Goal: Find specific page/section: Find specific page/section

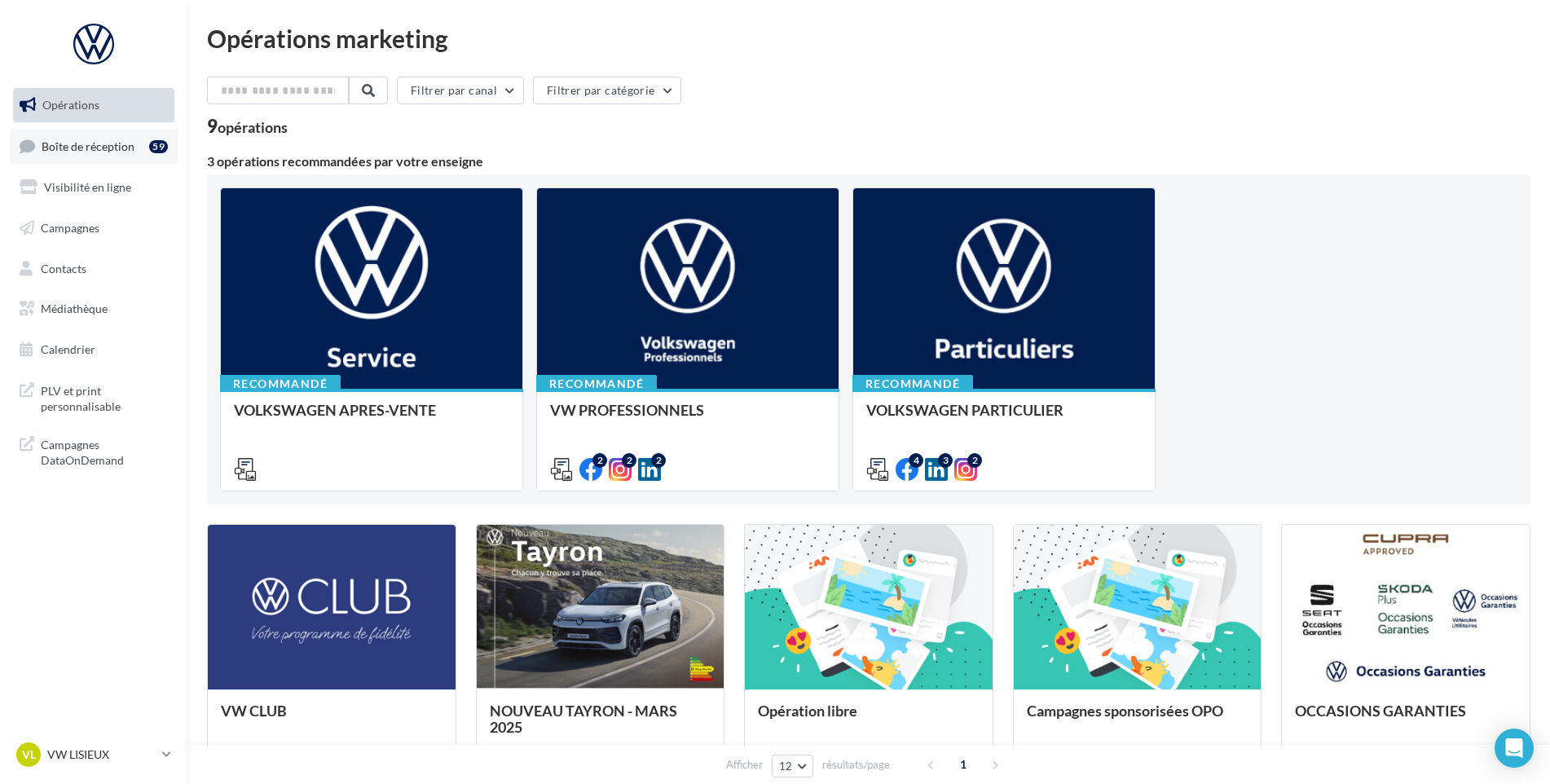
click at [32, 162] on link "Boîte de réception 59" at bounding box center [94, 146] width 168 height 35
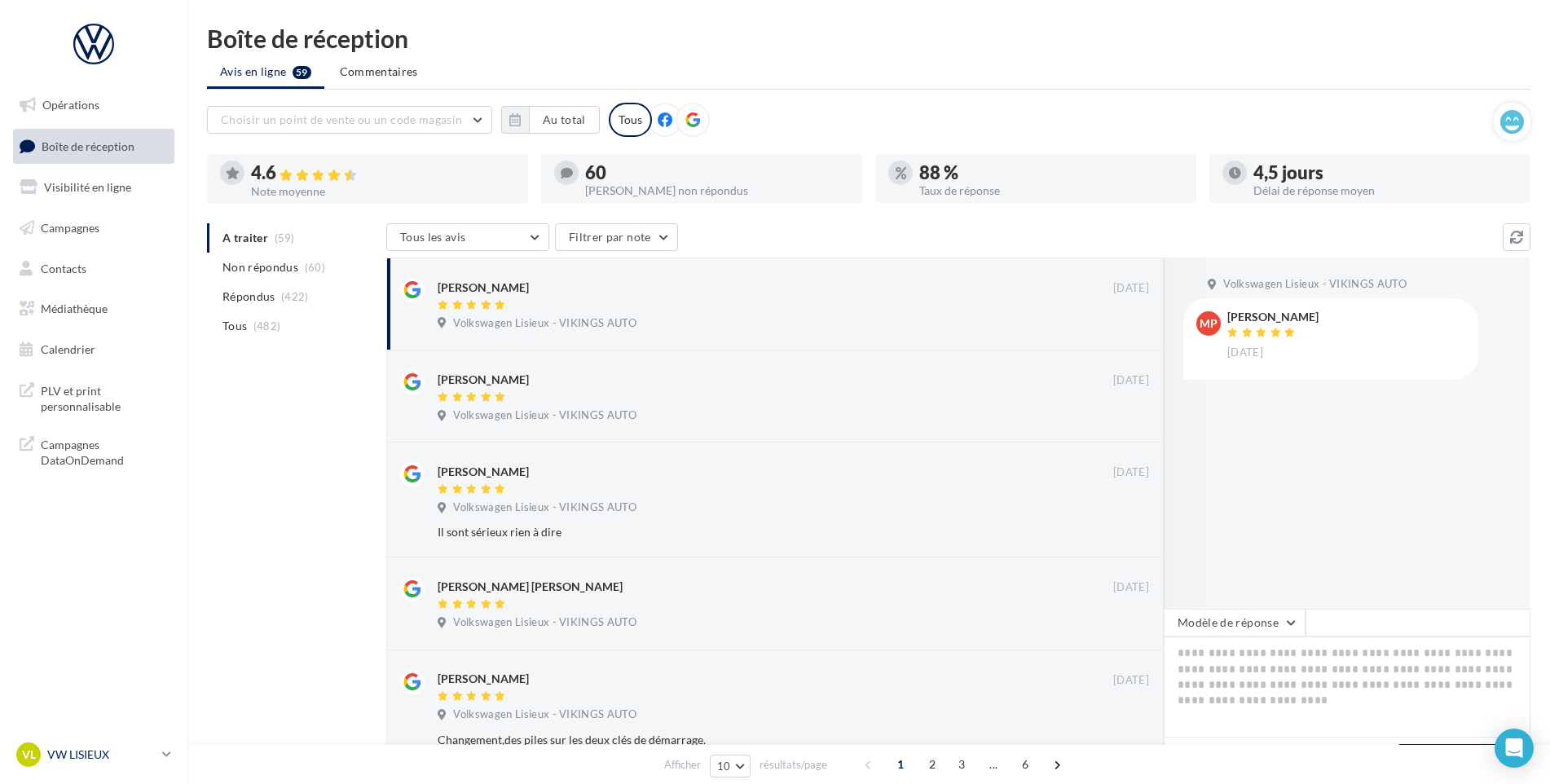
click at [93, 767] on link "VL VW LISIEUX vw-lis-vau" at bounding box center [93, 755] width 161 height 31
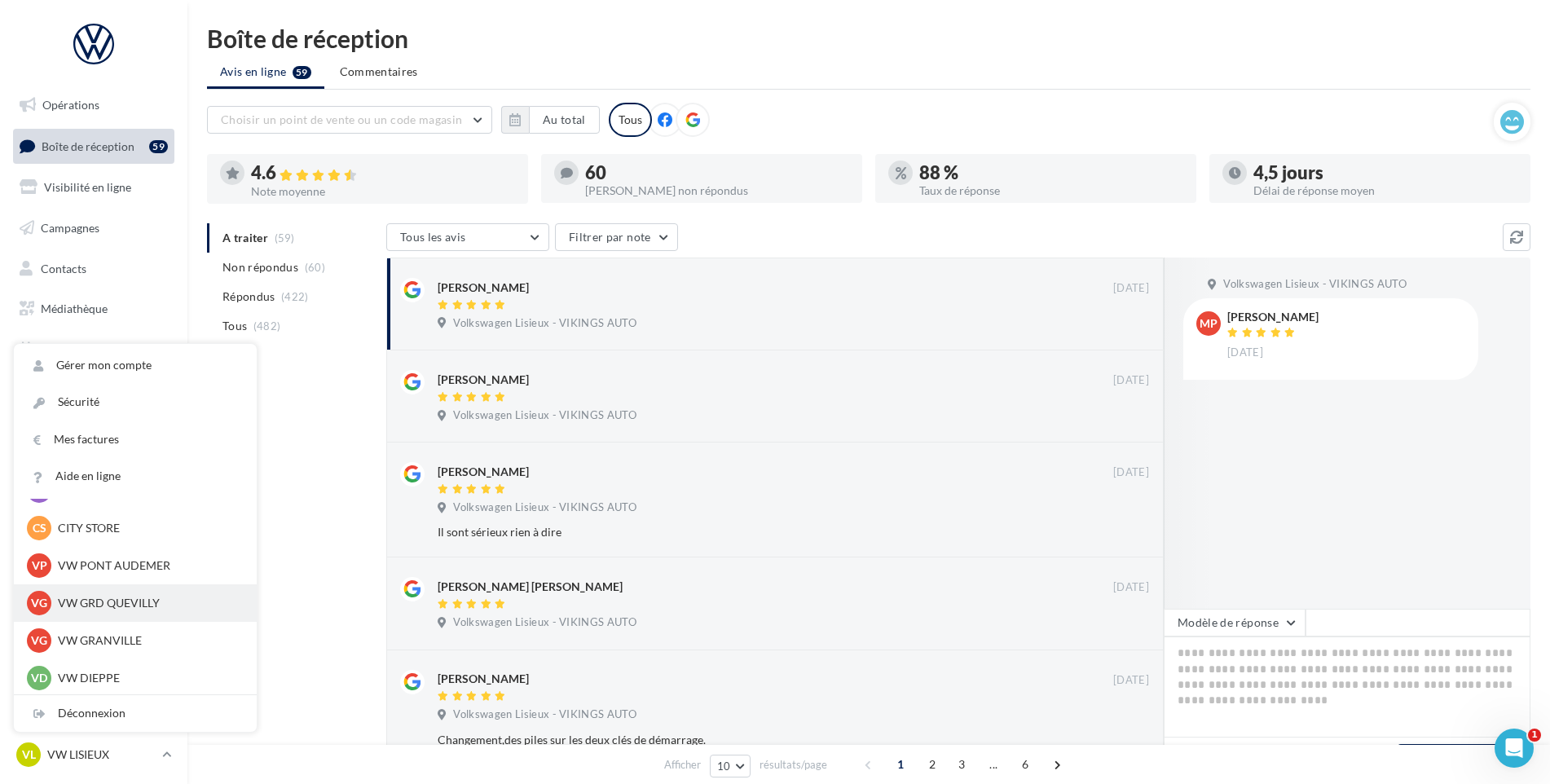
scroll to position [326, 0]
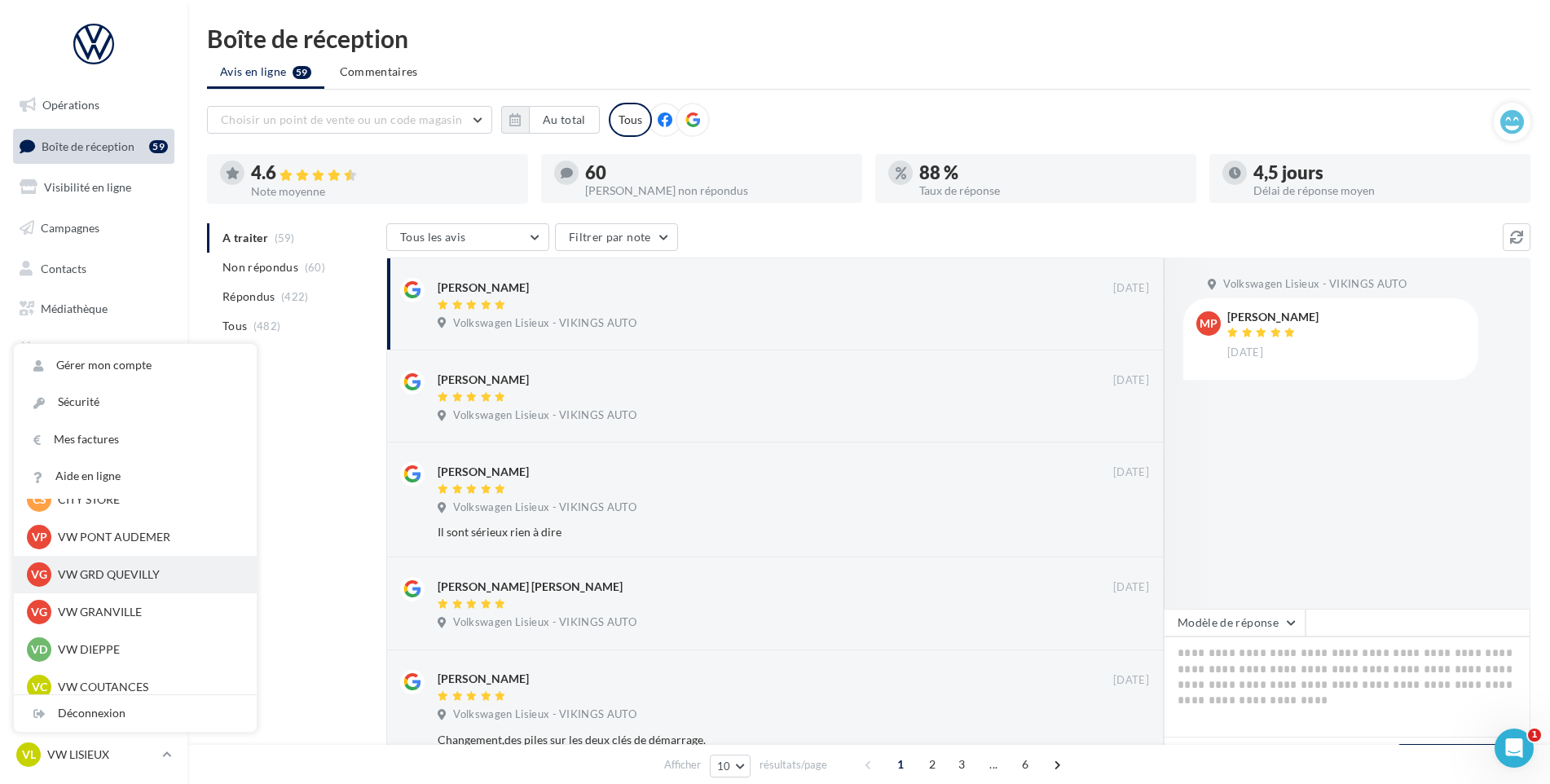
click at [96, 569] on p "VW GRD QUEVILLY" at bounding box center [147, 574] width 179 height 17
